Goal: Task Accomplishment & Management: Use online tool/utility

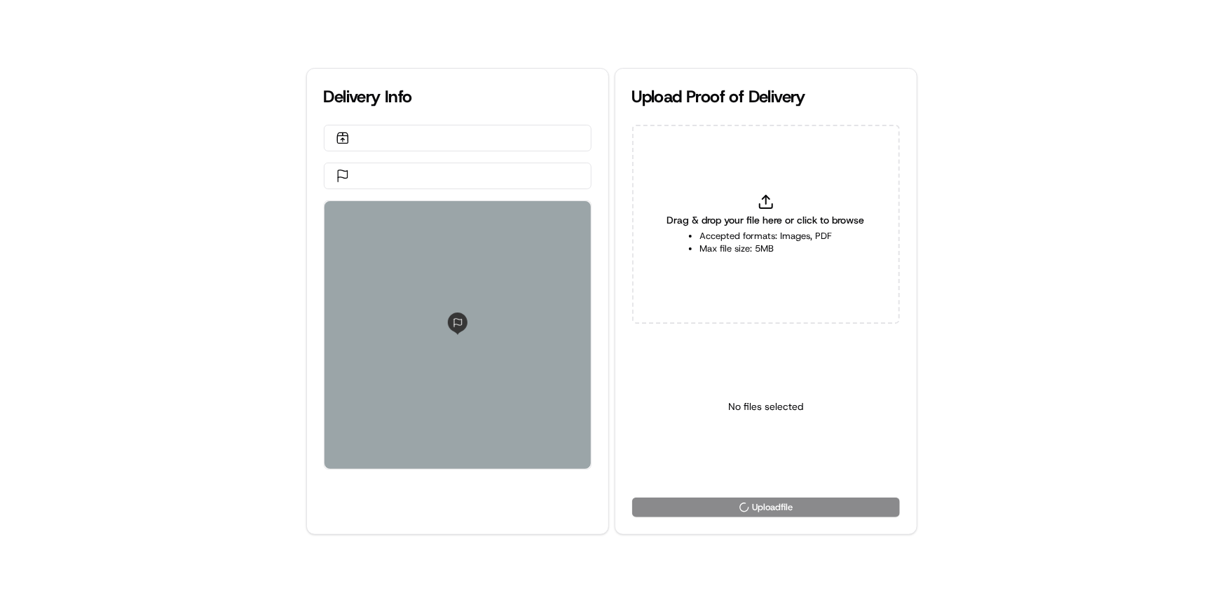
click at [790, 228] on div "Drag & drop your file here or click to browse Accepted formats: Images, PDF Max…" at bounding box center [766, 224] width 268 height 199
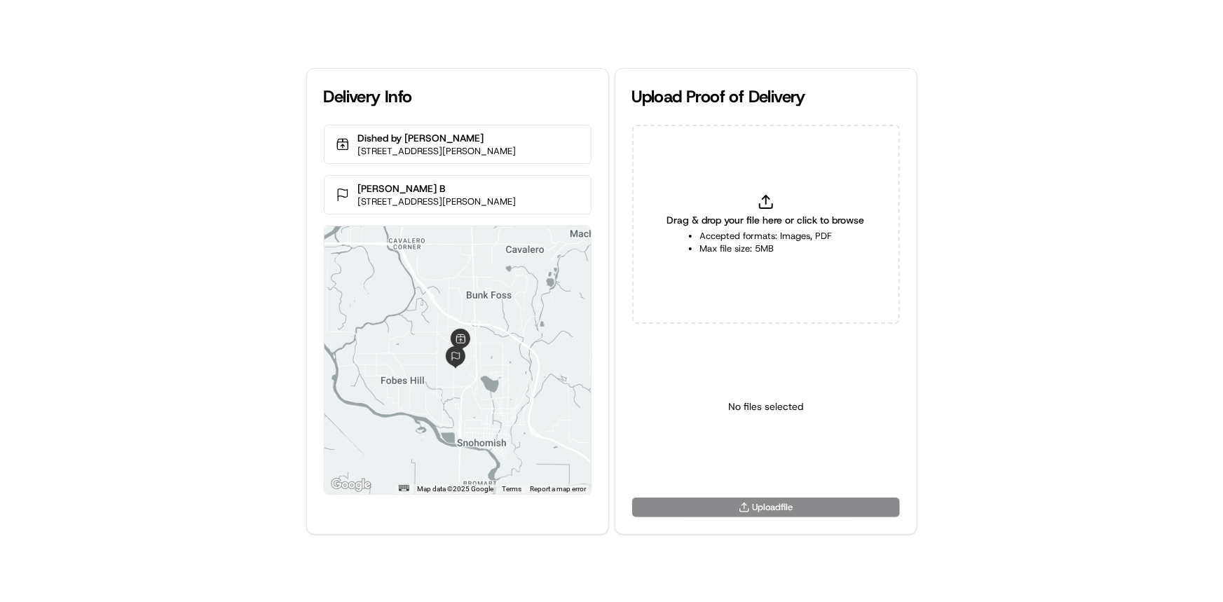
type input "C:\fakepath\HandedToCustomer (1).png"
click at [771, 468] on html "Delivery Info Dished by Rachel 2701 Bickford Ave, Snohomish, WA 98290, US Sean …" at bounding box center [611, 301] width 1223 height 602
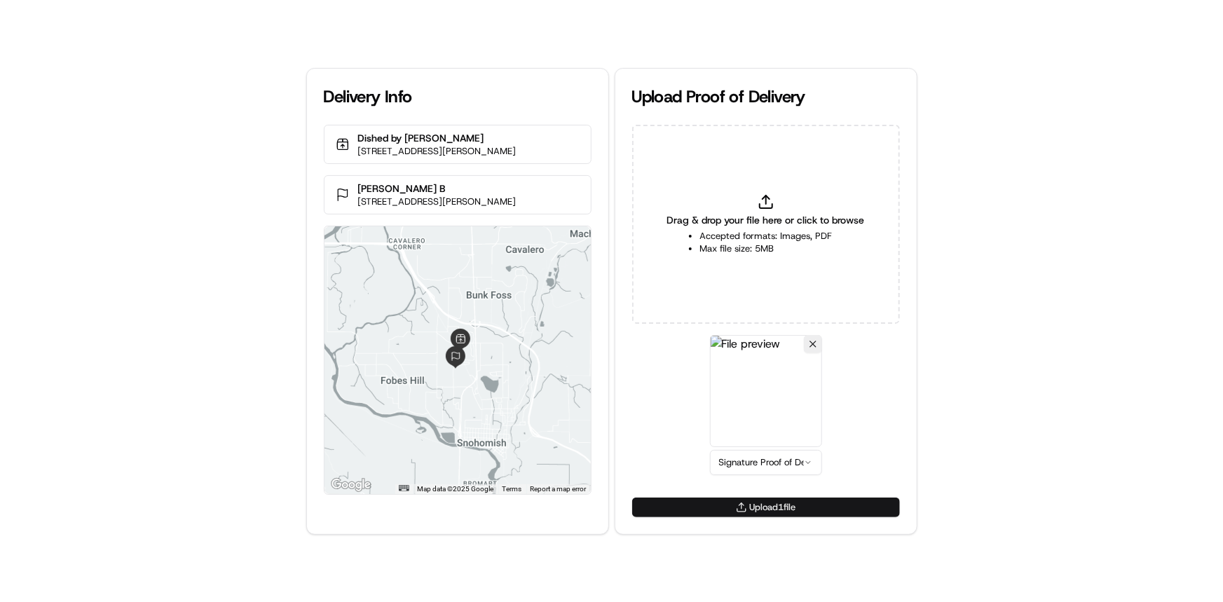
click at [769, 505] on button "Upload 1 file" at bounding box center [766, 508] width 268 height 20
